Goal: Task Accomplishment & Management: Complete application form

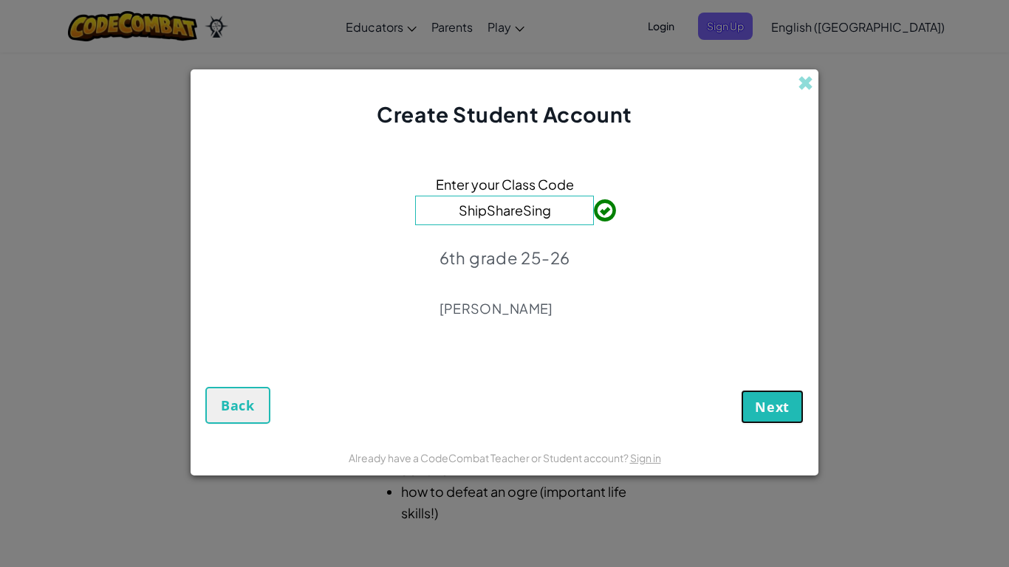
click at [782, 414] on span "Next" at bounding box center [772, 407] width 35 height 18
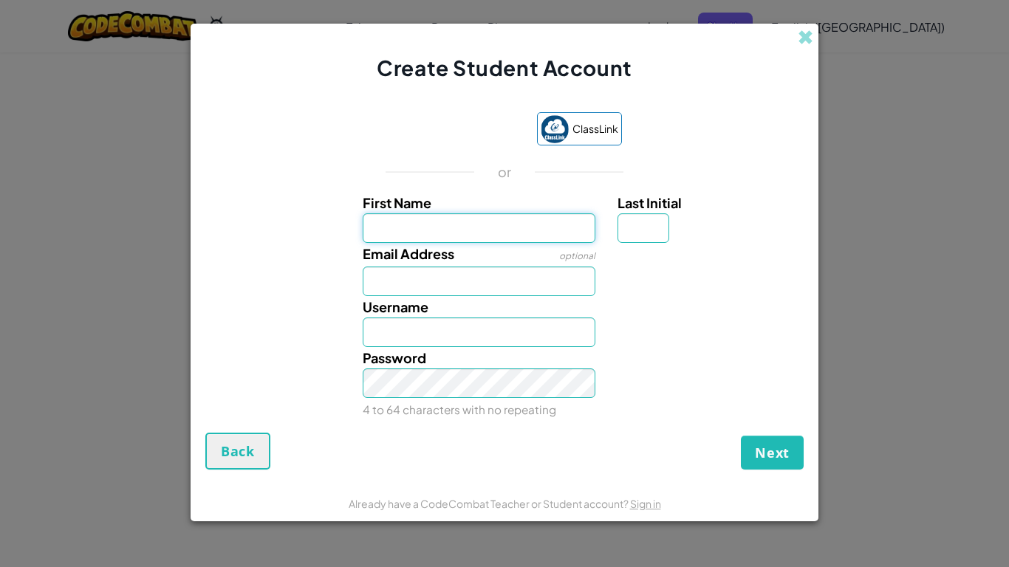
click at [483, 227] on input "First Name" at bounding box center [479, 228] width 233 height 30
type input "Ziva"
click at [659, 227] on input "Last Initial" at bounding box center [644, 228] width 52 height 30
type input "Ziva"
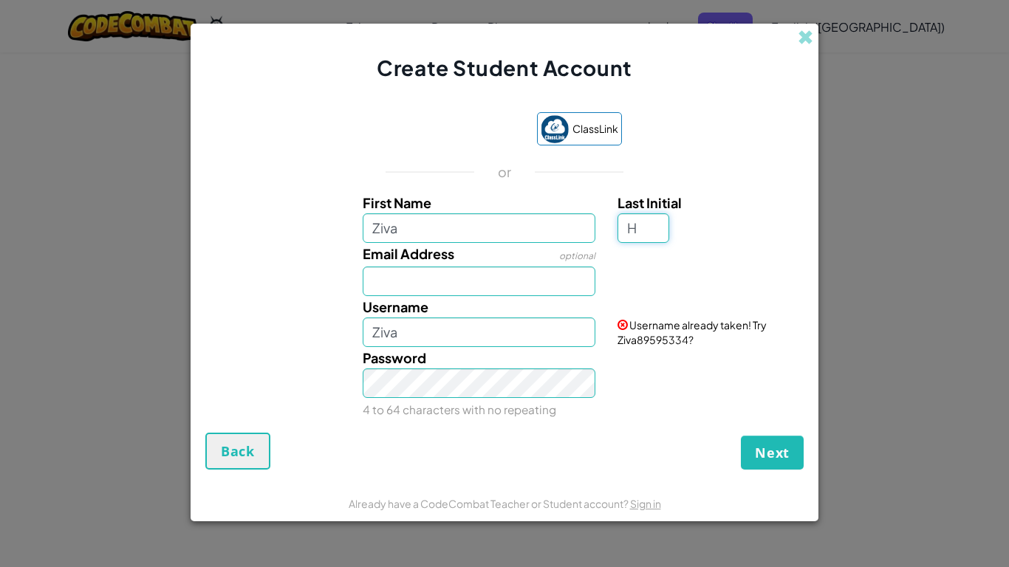
type input "H"
type input "ZivaH"
click at [779, 219] on div "Last Initial H" at bounding box center [709, 217] width 182 height 51
click at [660, 225] on input "H" at bounding box center [644, 228] width 52 height 30
click at [729, 207] on label "Last Initial" at bounding box center [709, 202] width 182 height 21
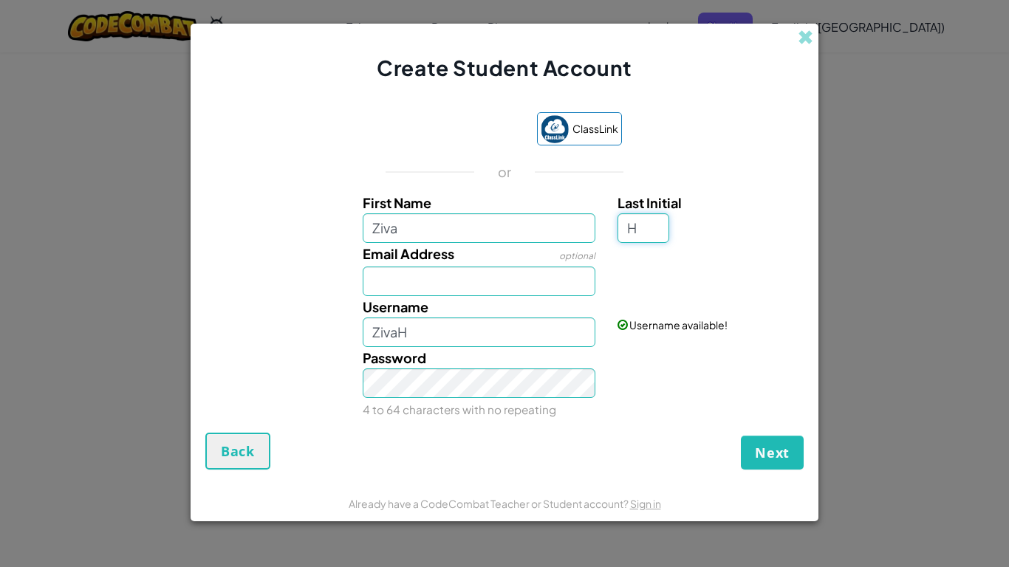
click at [669, 213] on input "H" at bounding box center [644, 228] width 52 height 30
click at [435, 276] on input "Email Address" at bounding box center [479, 282] width 233 height 30
click at [511, 281] on input "Xhammzl@baystudebt.org" at bounding box center [479, 282] width 233 height 30
type input "Xhammzl@baystudent.org"
click at [621, 284] on div "Email Address optional Xhammzl@baystudent.org Checking..." at bounding box center [504, 269] width 613 height 53
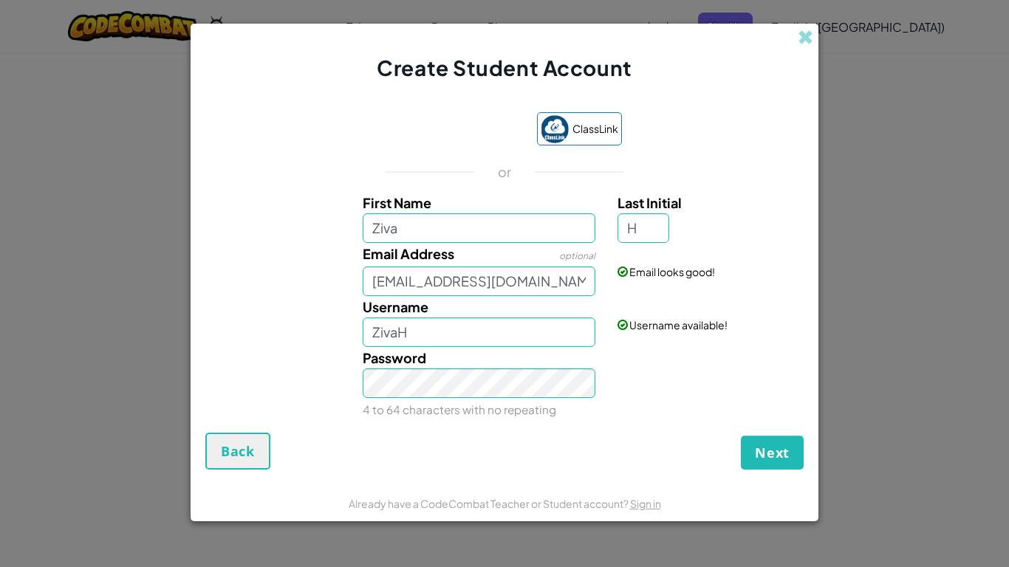
click at [649, 355] on div "Password 4 to 64 characters with no repeating" at bounding box center [504, 383] width 613 height 73
click at [427, 324] on input "ZivaH" at bounding box center [479, 333] width 233 height 30
type input "Z"
click at [380, 335] on input "Xhammzl12" at bounding box center [479, 333] width 233 height 30
click at [460, 332] on input "xhammzl12" at bounding box center [479, 333] width 233 height 30
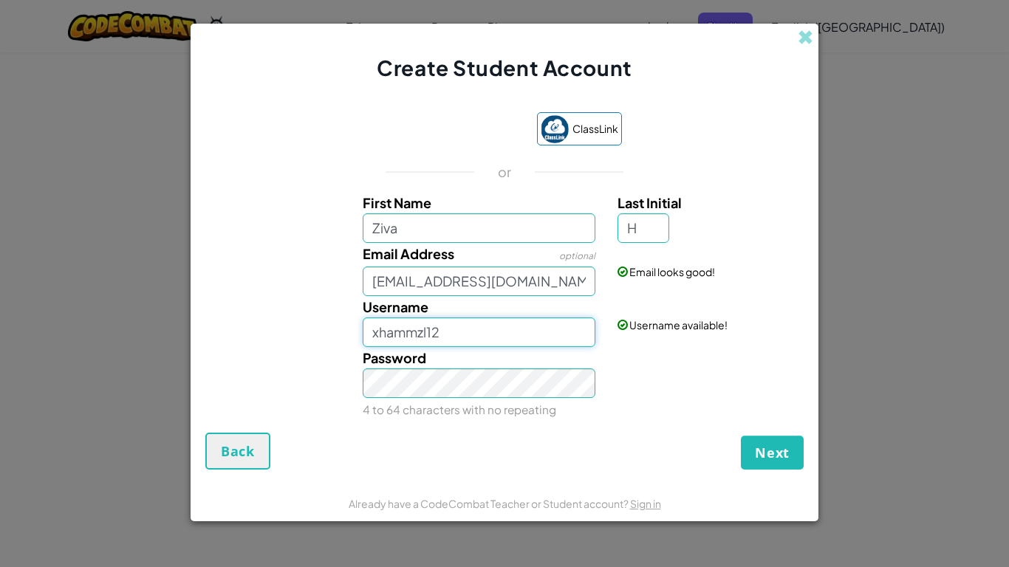
type input "xhammzl12"
click at [728, 372] on div "Password 4 to 64 characters with no repeating" at bounding box center [504, 383] width 613 height 73
click at [784, 464] on button "Next" at bounding box center [772, 453] width 63 height 34
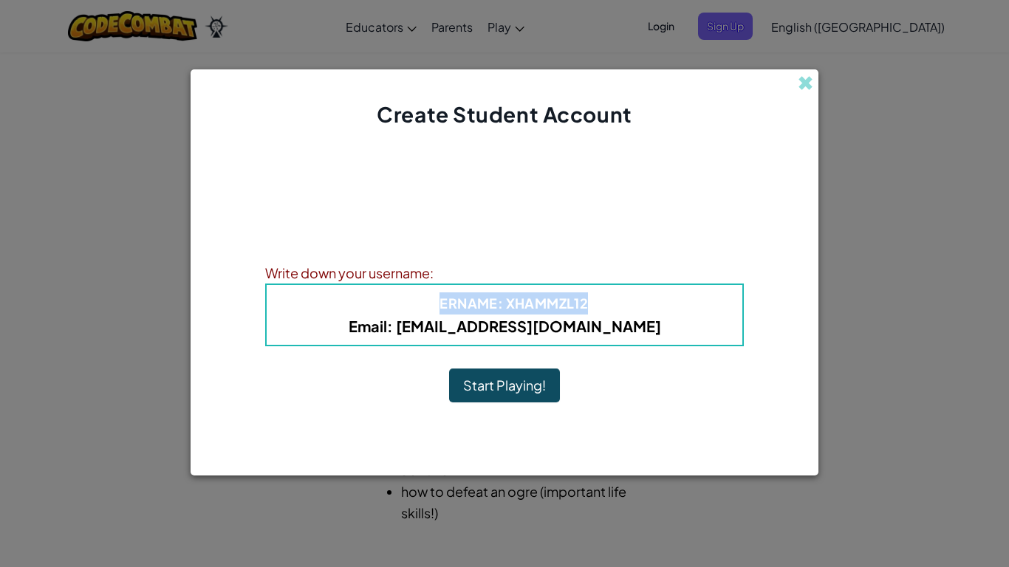
drag, startPoint x: 441, startPoint y: 288, endPoint x: 603, endPoint y: 289, distance: 161.8
click at [603, 289] on div "Username : xhammzl12 Email : Xhammzl@baystudent.org" at bounding box center [504, 315] width 479 height 63
drag, startPoint x: 391, startPoint y: 301, endPoint x: 591, endPoint y: 301, distance: 200.2
click at [591, 301] on h4 "Username : xhammzl12" at bounding box center [504, 304] width 446 height 22
click at [219, 176] on div "Account Created! Write down your information so that you don't forget it. Your …" at bounding box center [505, 284] width 628 height 310
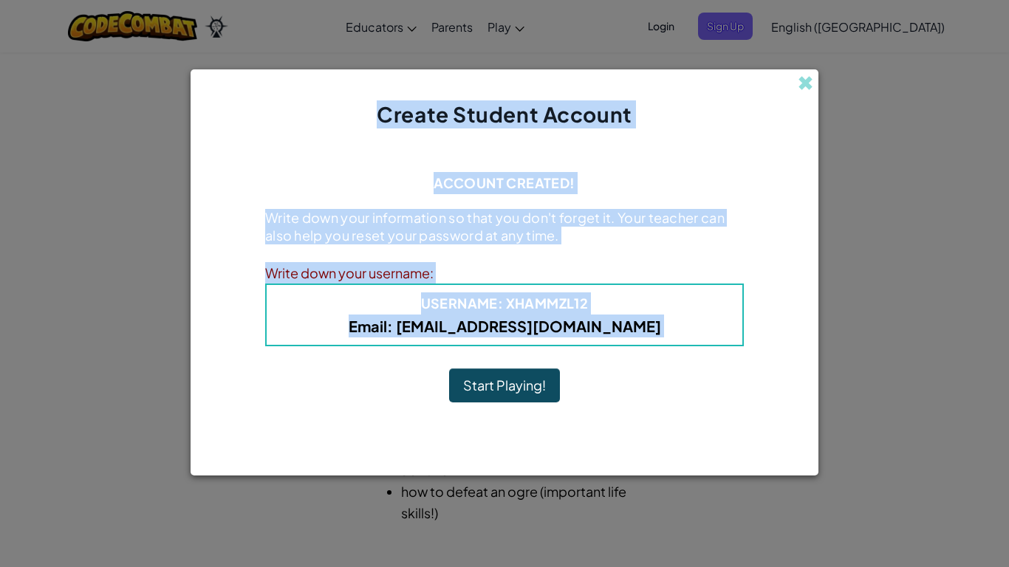
drag, startPoint x: 364, startPoint y: 126, endPoint x: 419, endPoint y: 417, distance: 296.9
click at [419, 417] on div "Create Student Account Account Created! Write down your information so that you…" at bounding box center [505, 272] width 628 height 406
click at [488, 384] on button "Start Playing!" at bounding box center [504, 386] width 111 height 34
